Goal: Task Accomplishment & Management: Manage account settings

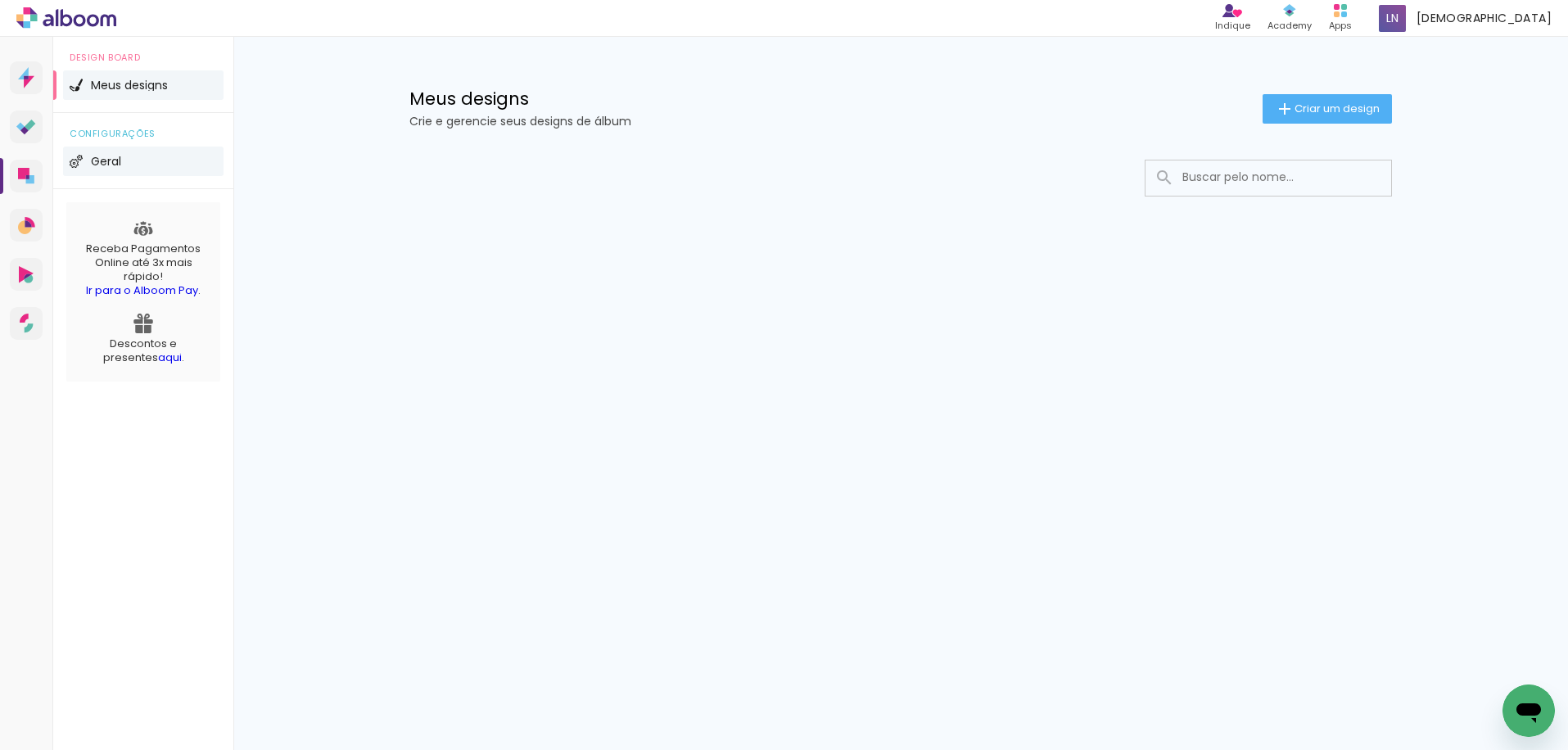
click at [119, 148] on li "Geral" at bounding box center [143, 161] width 160 height 30
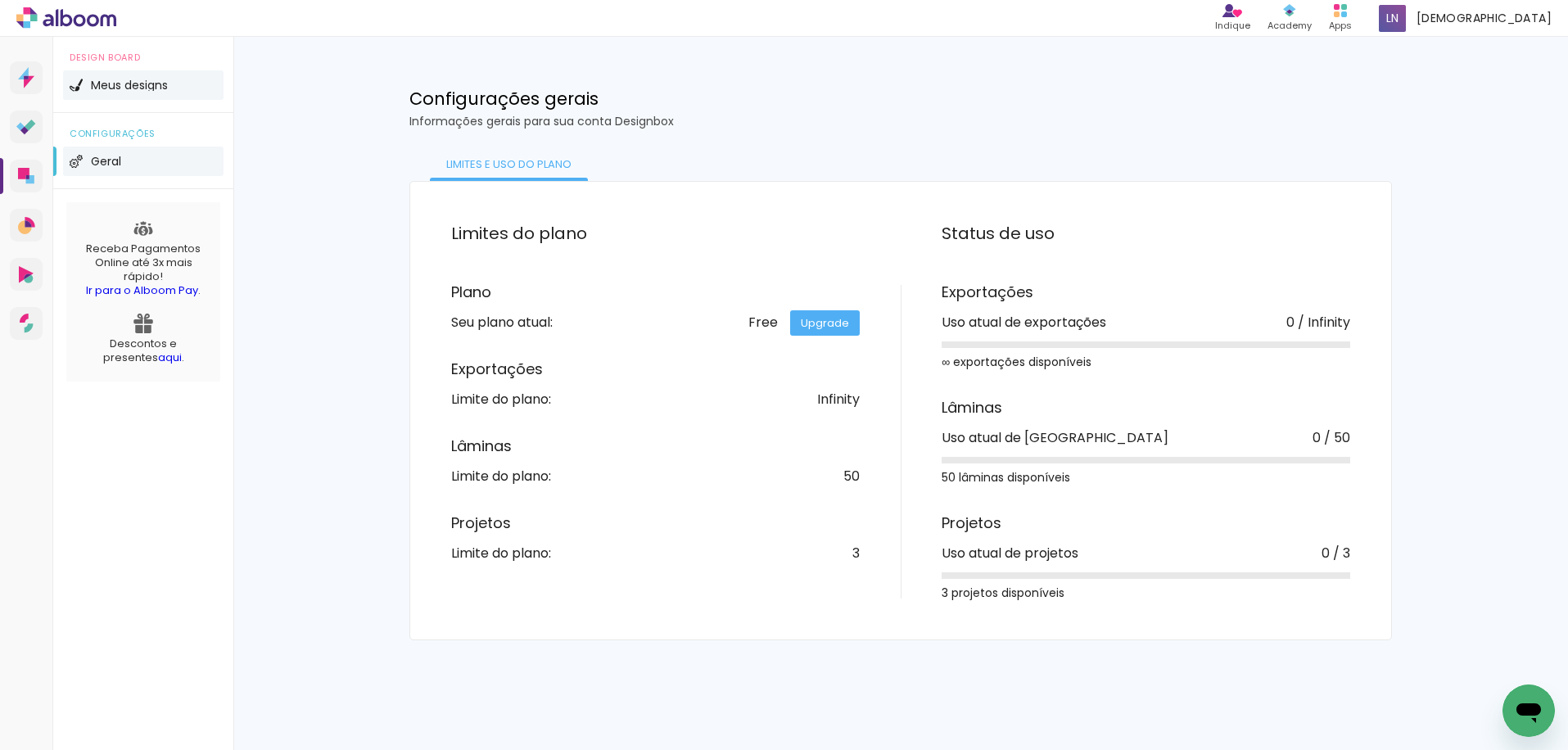
click at [166, 91] on li "Meus designs" at bounding box center [143, 86] width 160 height 30
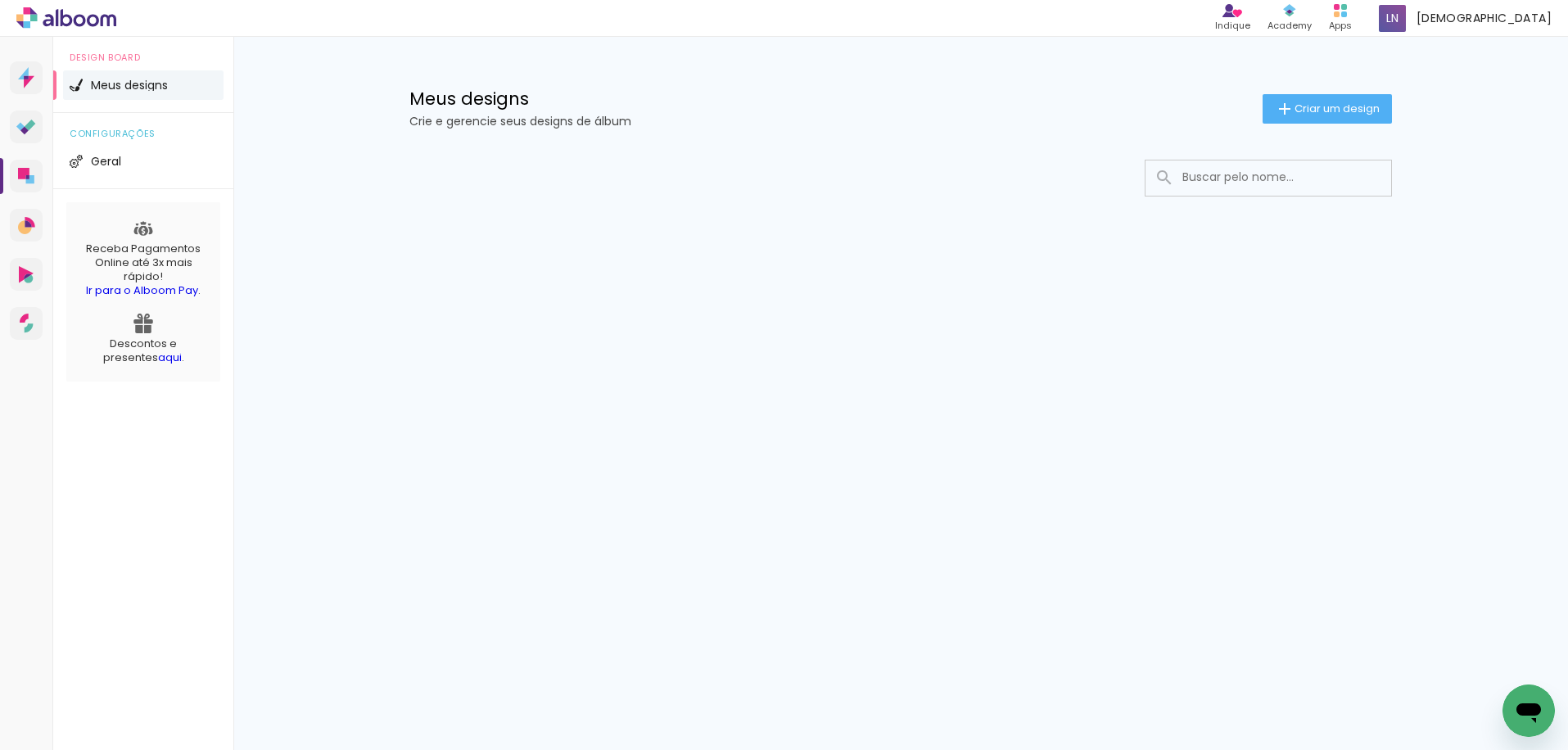
click at [618, 224] on div at bounding box center [900, 227] width 1064 height 168
click at [172, 157] on li "Geral" at bounding box center [143, 161] width 160 height 30
